Goal: Transaction & Acquisition: Purchase product/service

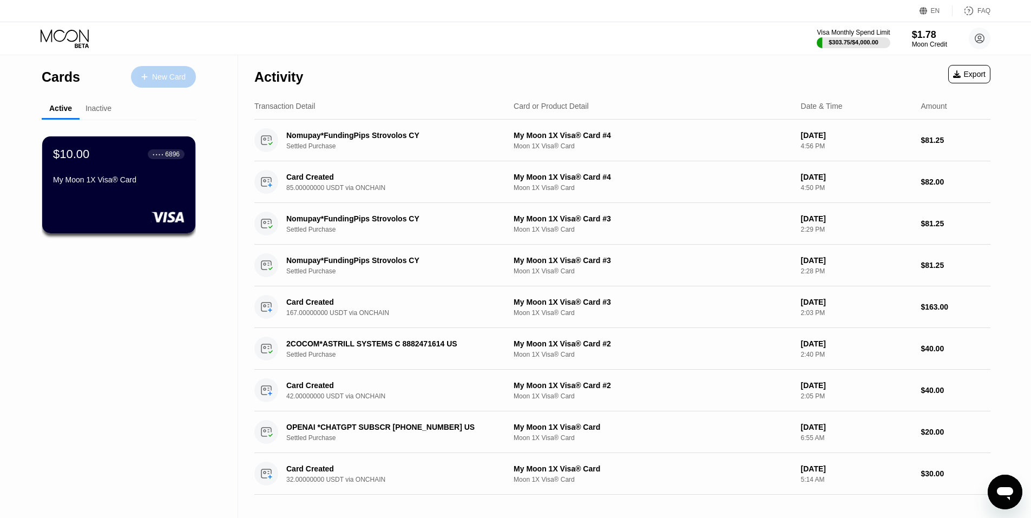
click at [166, 82] on div "New Card" at bounding box center [163, 77] width 65 height 22
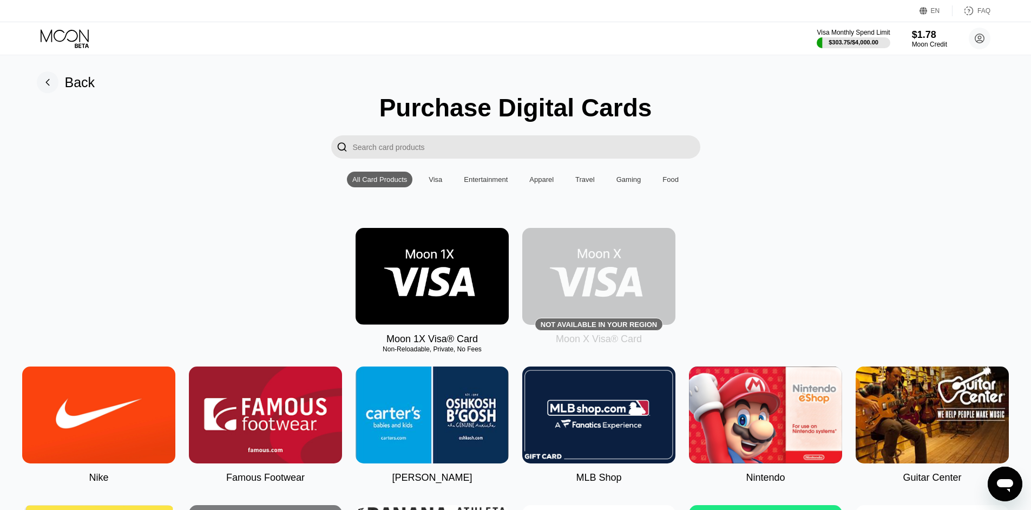
click at [450, 285] on img at bounding box center [432, 276] width 153 height 97
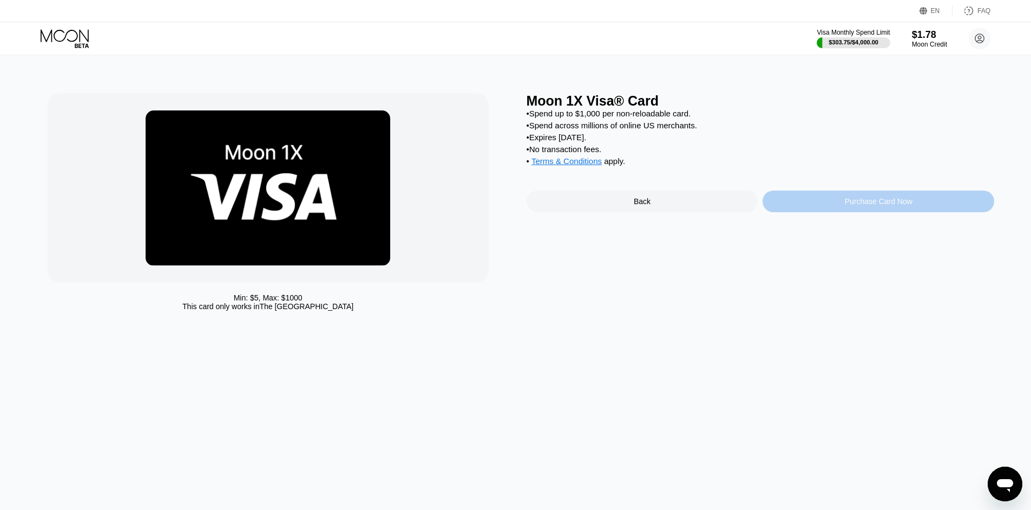
click at [835, 212] on div "Purchase Card Now" at bounding box center [879, 202] width 232 height 22
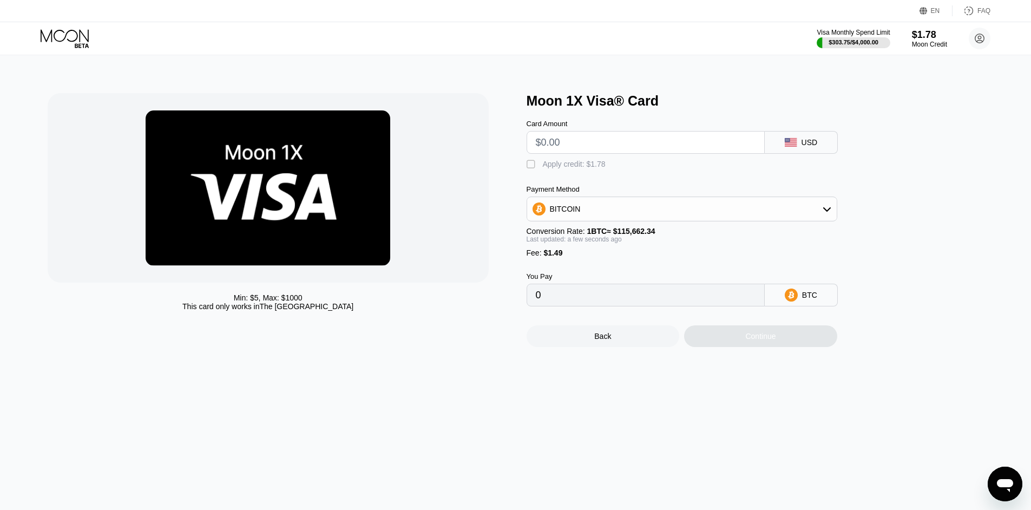
click at [702, 149] on input "text" at bounding box center [646, 143] width 220 height 22
type input "$9"
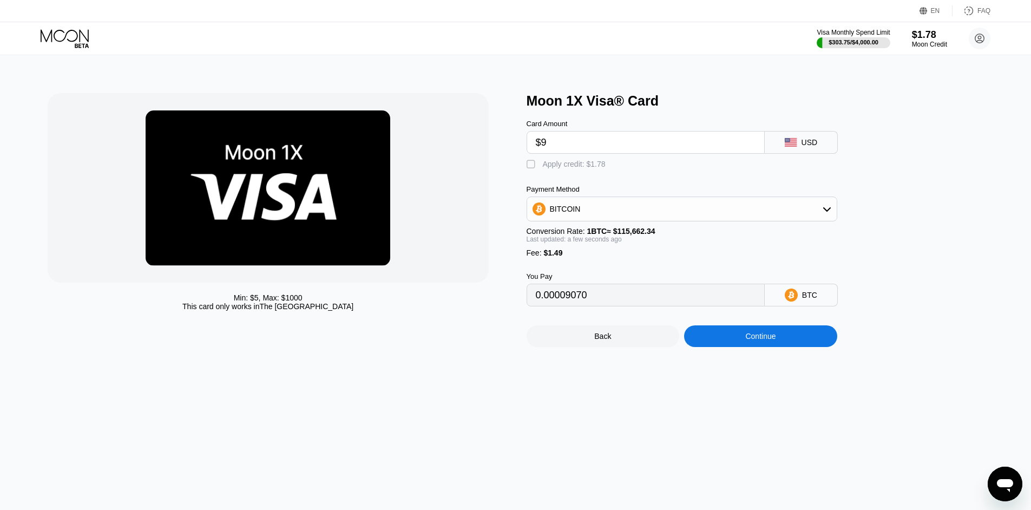
type input "0.00009070"
type input "$97"
type input "0.00085154"
type input "$97"
click at [795, 215] on div "BITCOIN" at bounding box center [682, 209] width 310 height 22
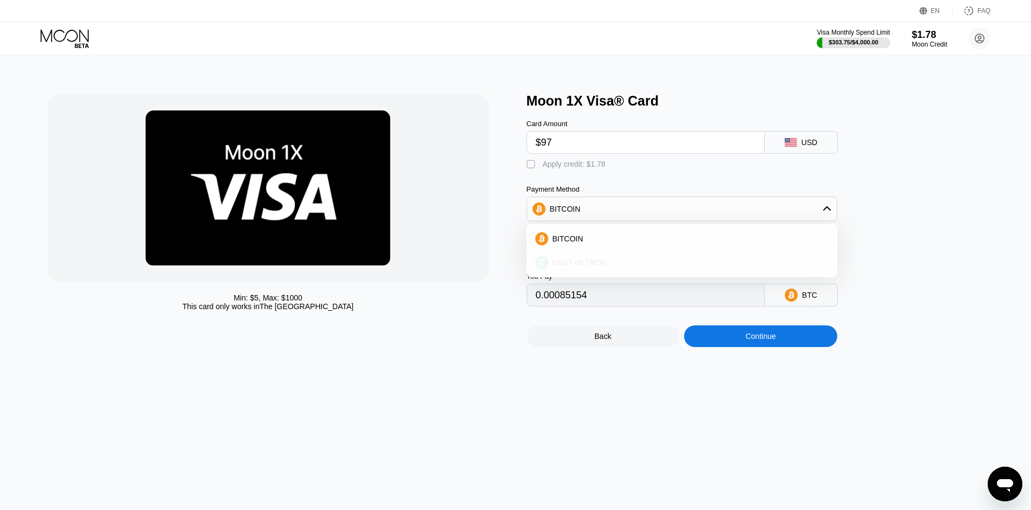
click at [594, 267] on span "USDT on TRON" at bounding box center [580, 262] width 55 height 9
type input "99.48"
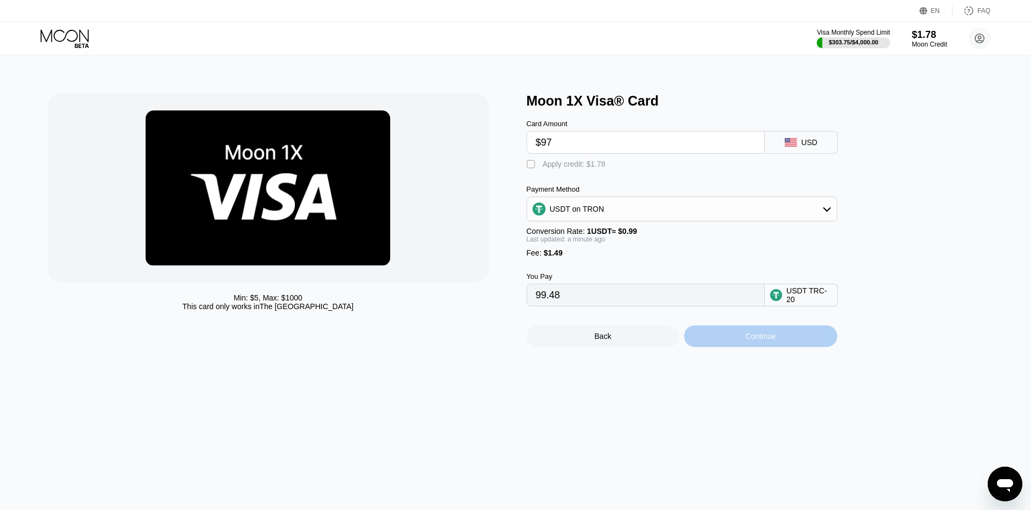
click at [788, 346] on div "Continue" at bounding box center [760, 336] width 153 height 22
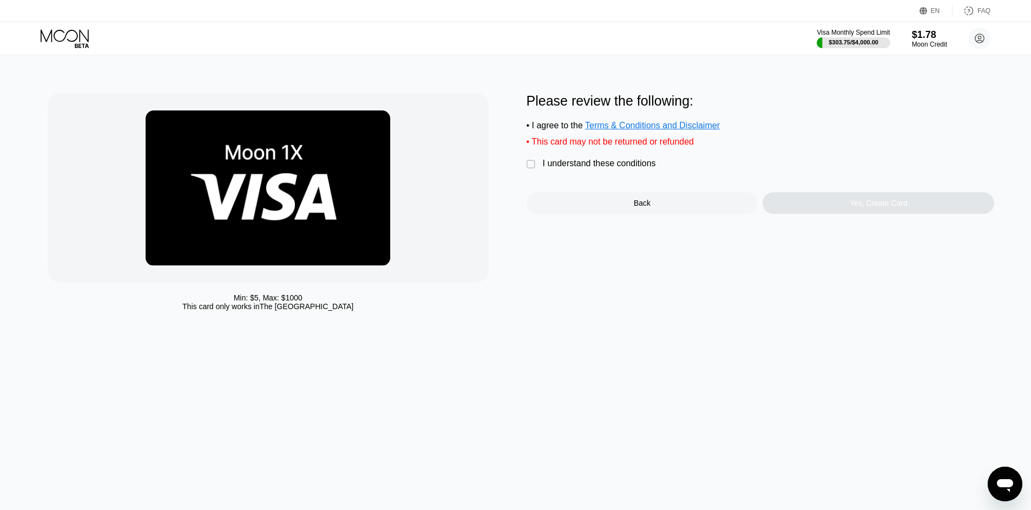
click at [625, 167] on div "I understand these conditions" at bounding box center [599, 164] width 113 height 10
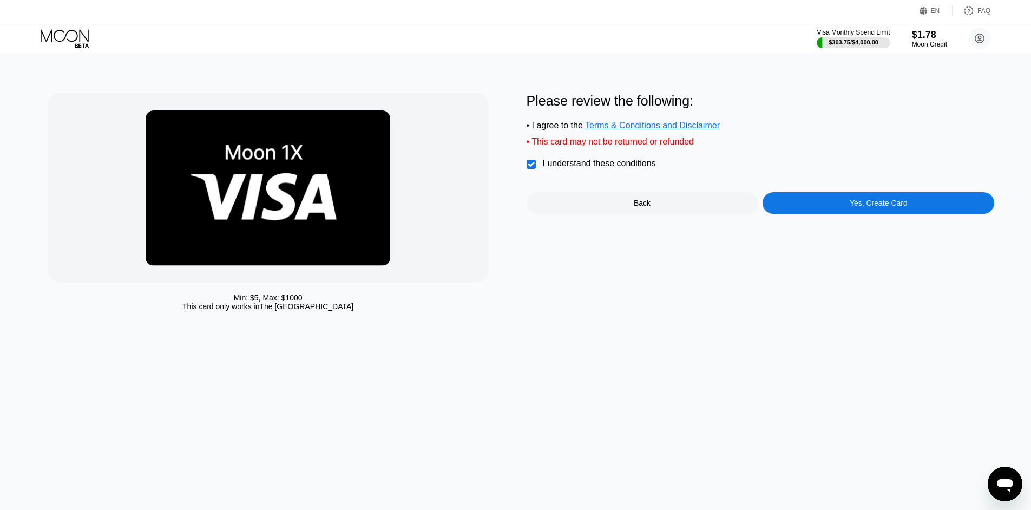
click at [871, 214] on div "Yes, Create Card" at bounding box center [879, 203] width 232 height 22
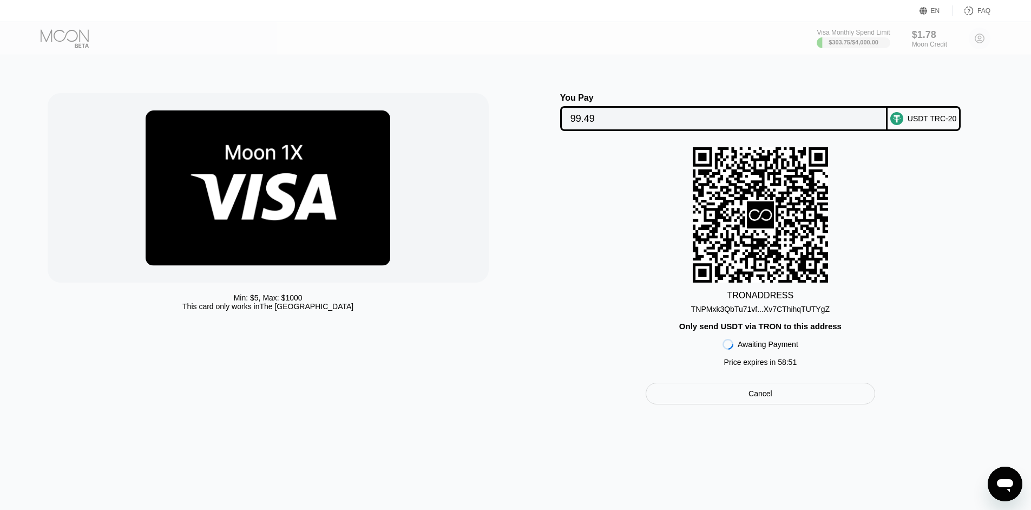
click at [778, 313] on div "TNPMxk3QbTu71vf...Xv7CThihqTUTYgZ" at bounding box center [760, 309] width 139 height 9
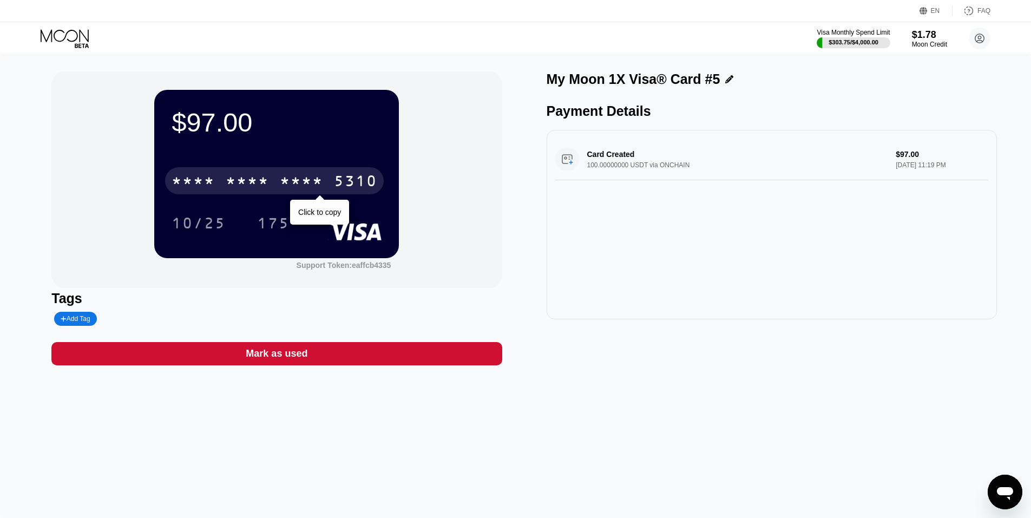
click at [255, 172] on div "* * * * * * * * * * * * 5310" at bounding box center [274, 180] width 219 height 27
click at [345, 178] on div "5310" at bounding box center [355, 182] width 43 height 17
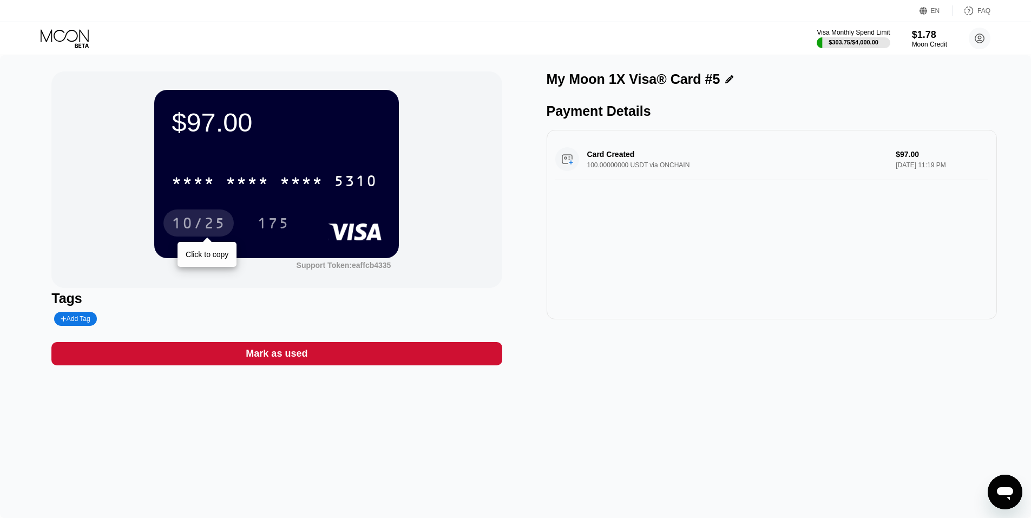
click at [208, 226] on div "10/25" at bounding box center [199, 224] width 54 height 17
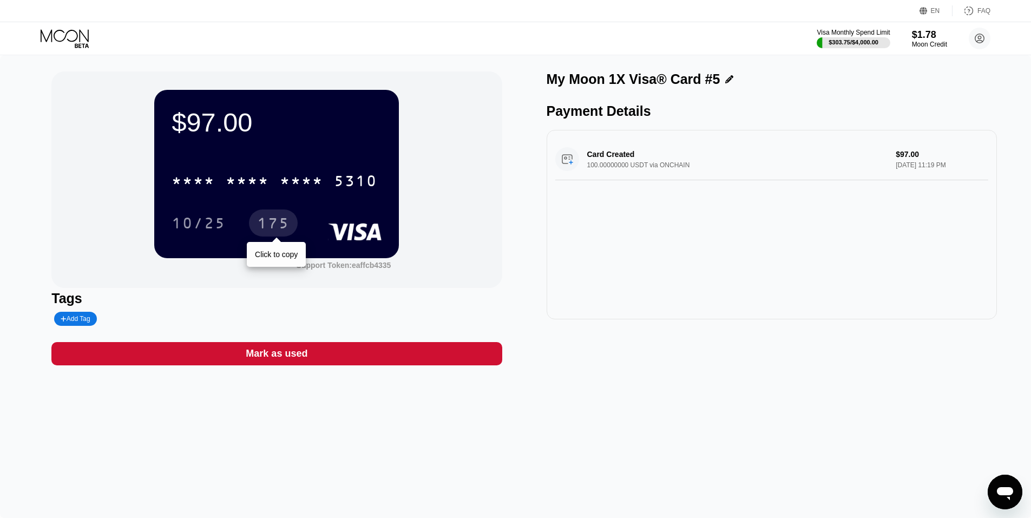
click at [276, 228] on div "175" at bounding box center [273, 224] width 32 height 17
